Goal: Find specific page/section: Find specific page/section

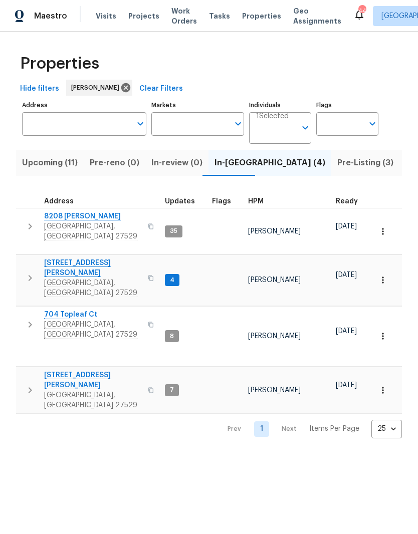
click at [112, 119] on input "Address" at bounding box center [76, 124] width 109 height 24
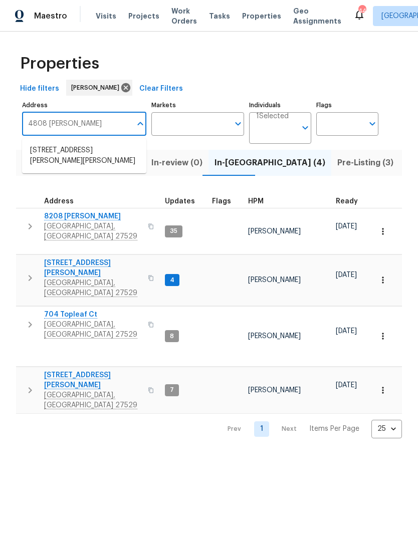
type input "4808 [PERSON_NAME]"
click at [112, 161] on li "[STREET_ADDRESS][PERSON_NAME][PERSON_NAME]" at bounding box center [84, 156] width 124 height 28
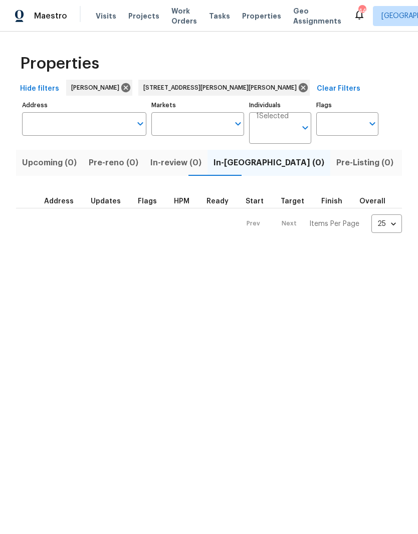
type input "[STREET_ADDRESS][PERSON_NAME][PERSON_NAME]"
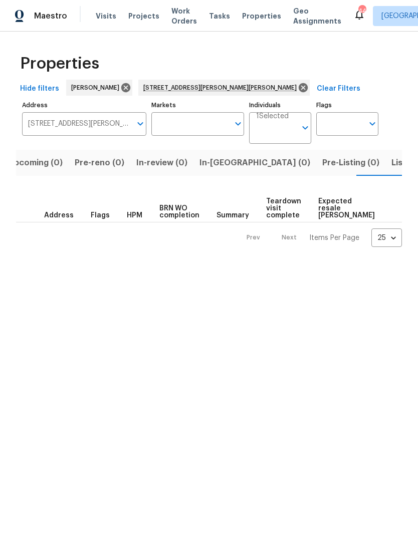
scroll to position [0, 19]
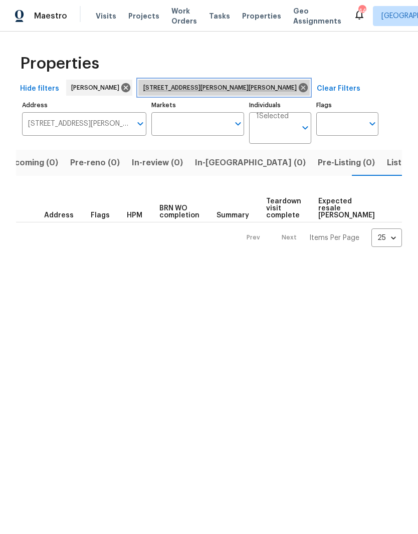
click at [298, 90] on icon at bounding box center [302, 87] width 9 height 9
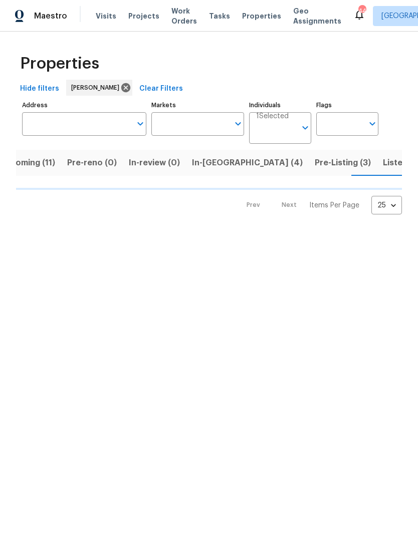
scroll to position [0, 25]
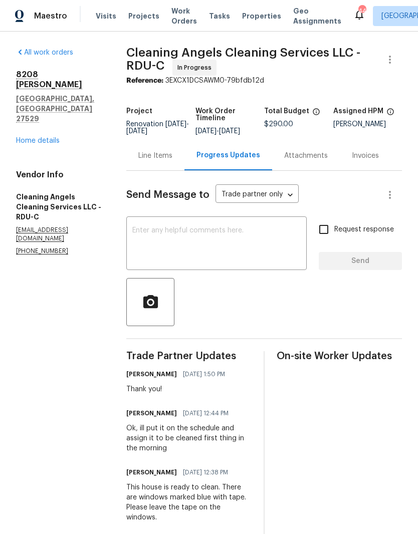
click at [254, 16] on span "Properties" at bounding box center [261, 16] width 39 height 10
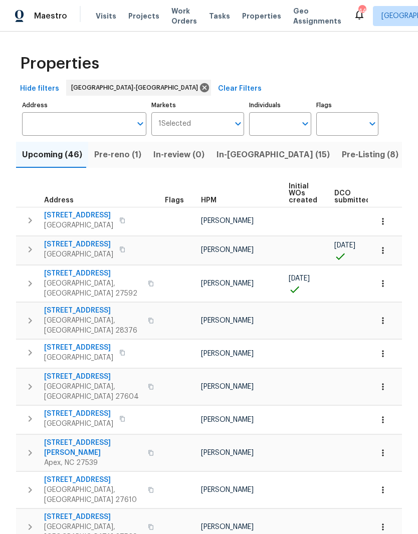
click at [111, 123] on input "text" at bounding box center [76, 124] width 109 height 24
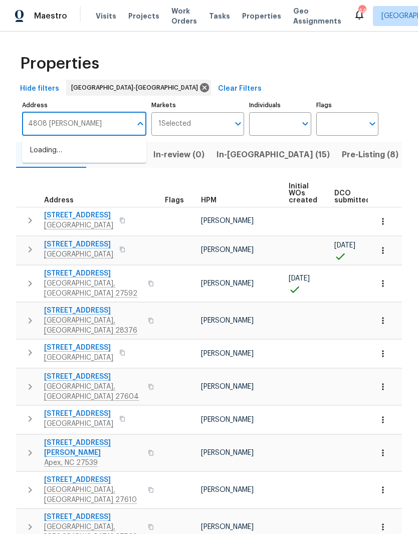
type input "4808 [PERSON_NAME]"
click at [106, 157] on li "[STREET_ADDRESS][PERSON_NAME][PERSON_NAME]" at bounding box center [84, 156] width 124 height 28
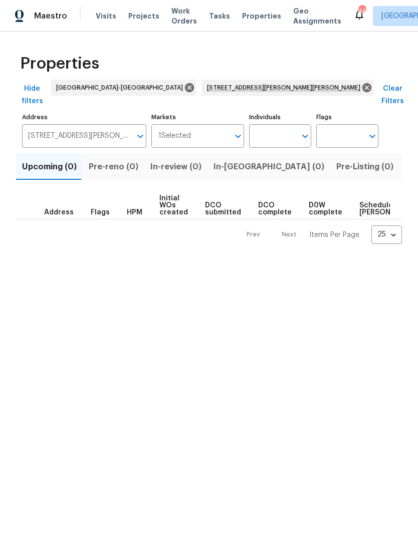
click at [405, 160] on span "Listed (1)" at bounding box center [423, 167] width 36 height 14
